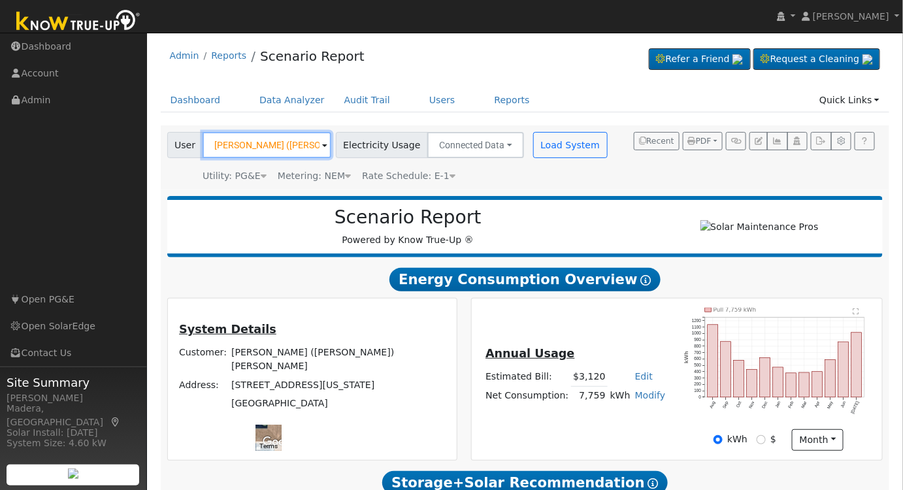
click at [255, 147] on input "[PERSON_NAME] ([PERSON_NAME]) [PERSON_NAME]" at bounding box center [266, 145] width 129 height 26
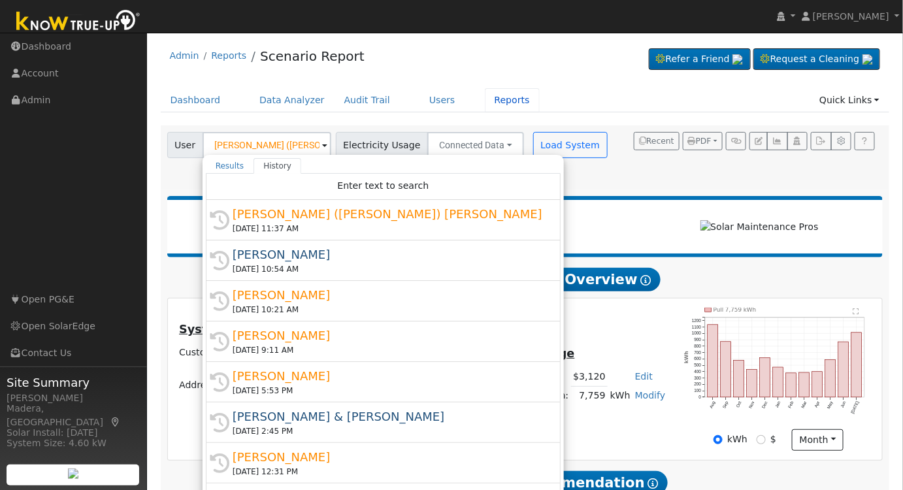
click at [485, 97] on link "Reports" at bounding box center [512, 100] width 55 height 24
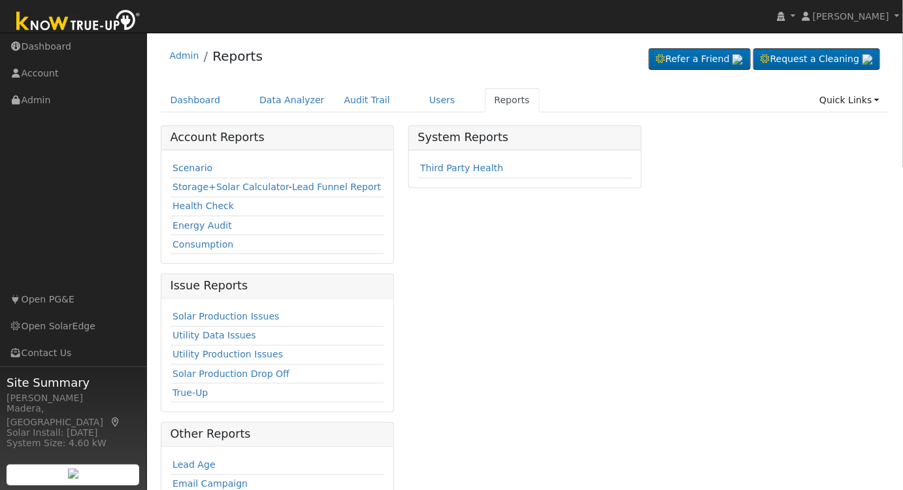
click at [189, 171] on link "Scenario" at bounding box center [192, 168] width 40 height 10
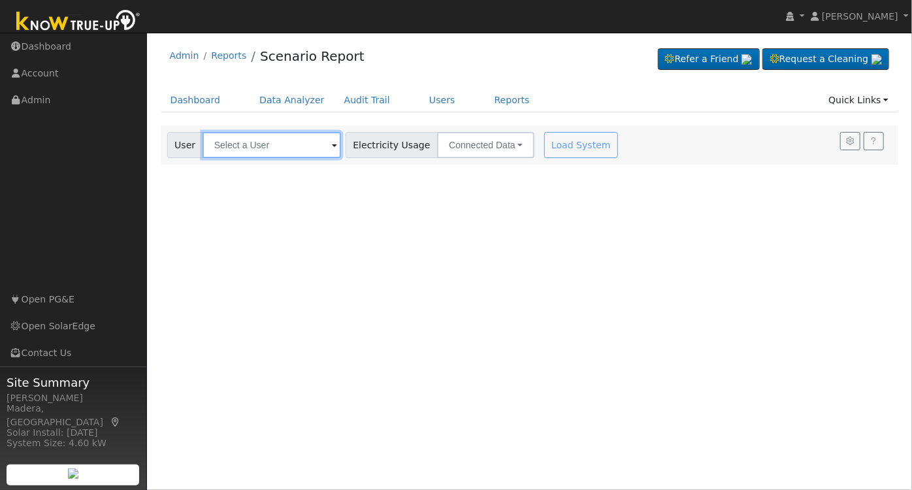
click at [300, 144] on input "text" at bounding box center [271, 145] width 138 height 26
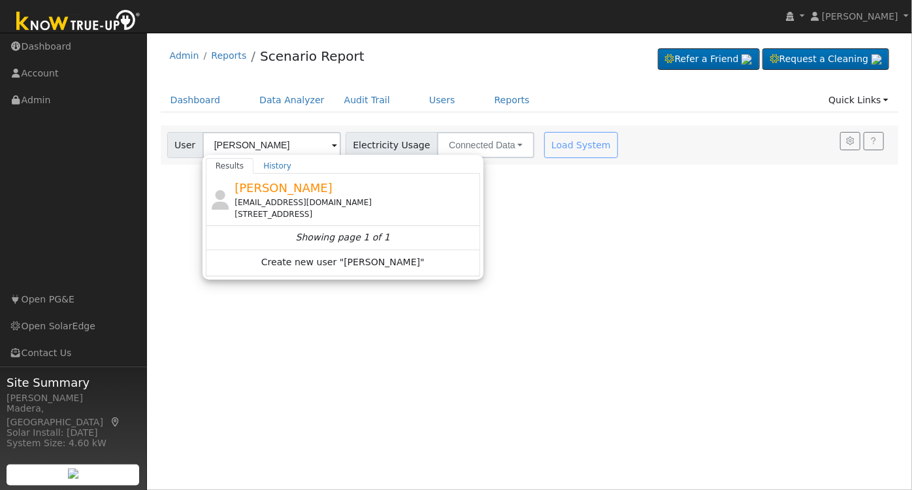
click at [310, 197] on div "[EMAIL_ADDRESS][DOMAIN_NAME]" at bounding box center [355, 203] width 242 height 12
type input "Patrick Luis"
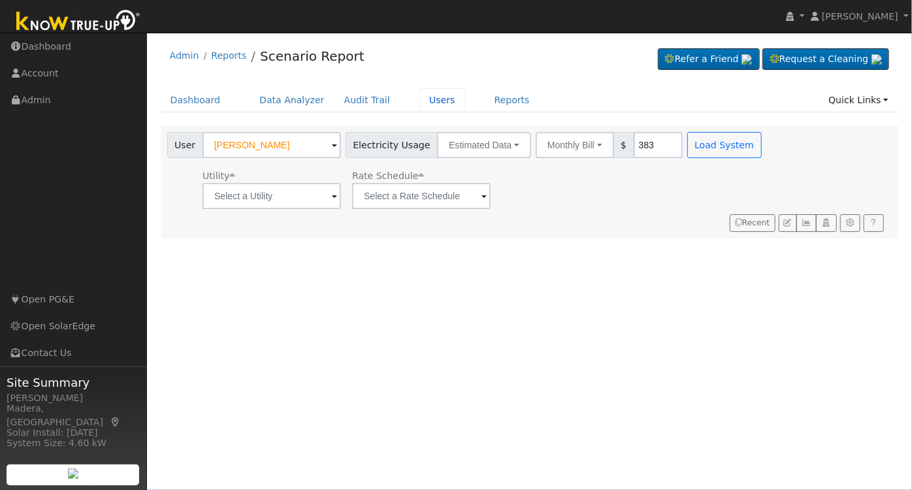
click at [421, 101] on link "Users" at bounding box center [442, 100] width 46 height 24
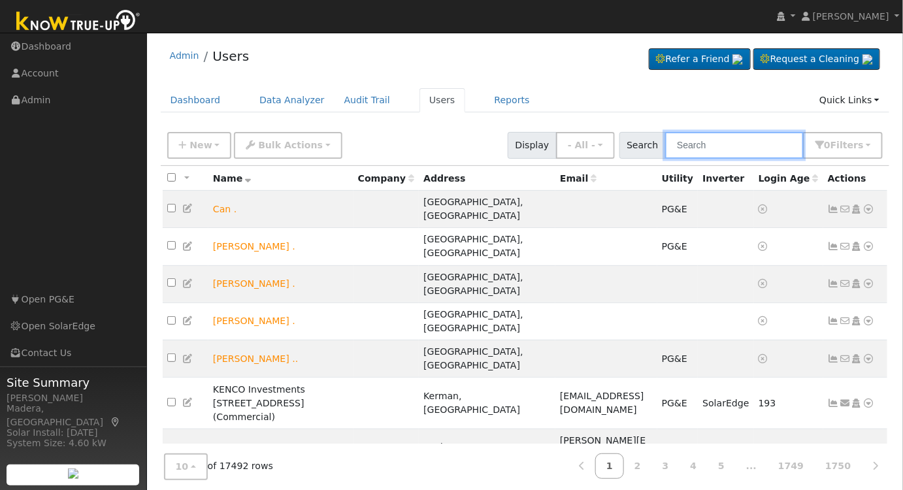
click at [743, 146] on input "text" at bounding box center [734, 145] width 138 height 27
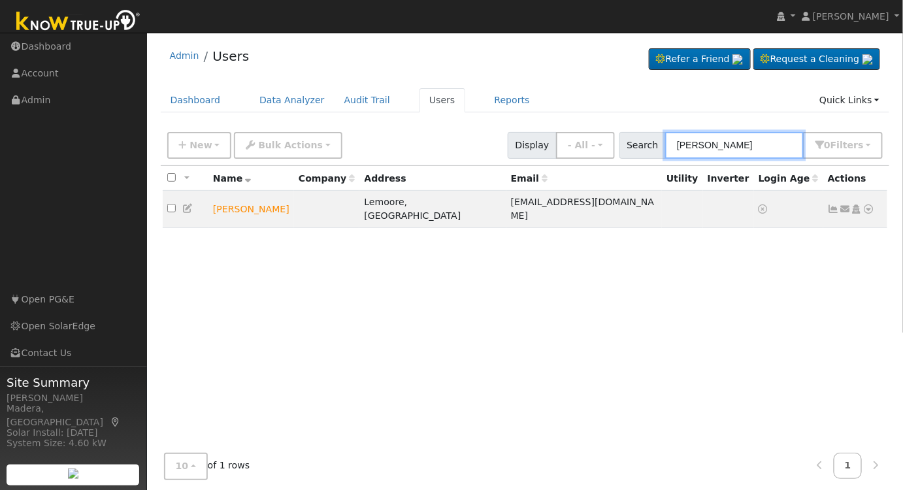
type input "patrick luis"
click at [856, 204] on icon at bounding box center [856, 208] width 12 height 9
